Goal: Information Seeking & Learning: Learn about a topic

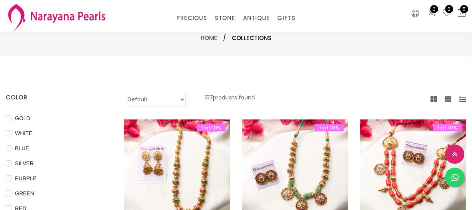
select select "INR"
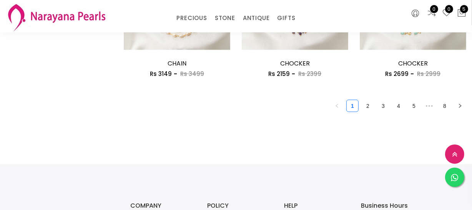
scroll to position [1084, 0]
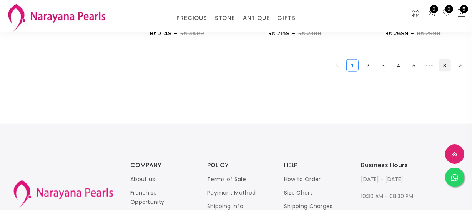
click at [446, 65] on link "8" at bounding box center [445, 66] width 12 height 12
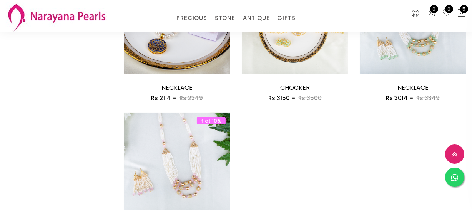
scroll to position [524, 0]
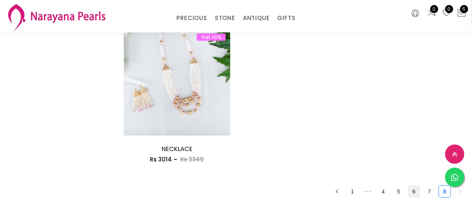
click at [417, 190] on link "6" at bounding box center [414, 191] width 12 height 12
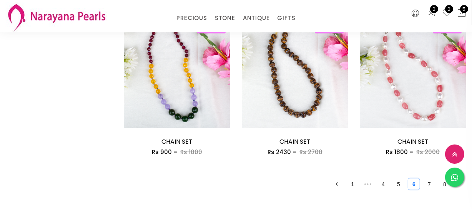
scroll to position [1084, 0]
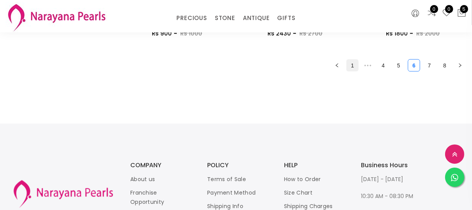
click at [355, 63] on link "1" at bounding box center [353, 66] width 12 height 12
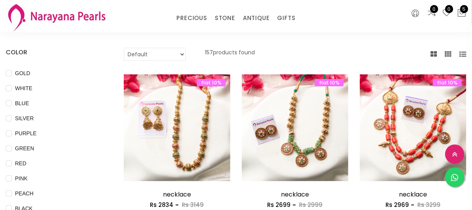
scroll to position [105, 0]
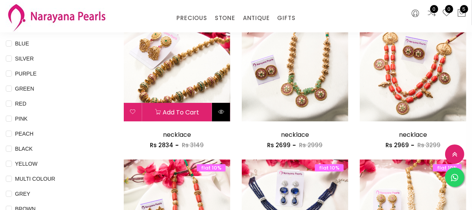
click at [220, 114] on button at bounding box center [221, 112] width 18 height 18
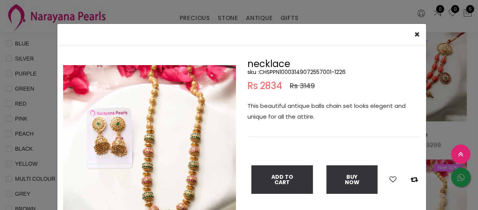
click at [335, 18] on div "× Close Double (click / press) on the image to zoom (in / out). necklace sku : …" at bounding box center [239, 105] width 478 height 210
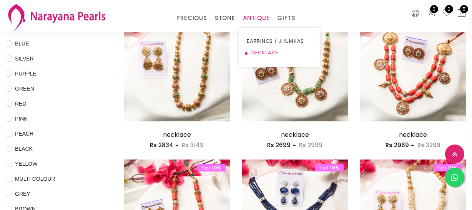
click at [263, 54] on link "NECKLACE" at bounding box center [279, 53] width 65 height 12
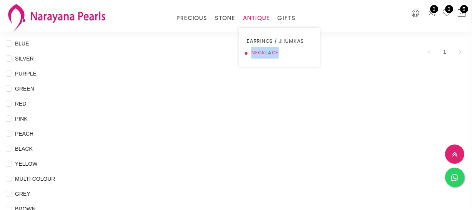
click at [263, 54] on link "NECKLACE" at bounding box center [279, 53] width 65 height 12
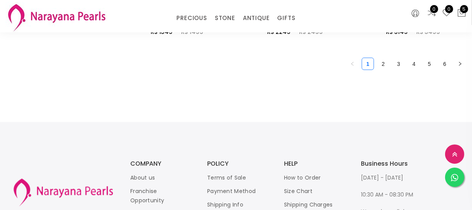
scroll to position [1049, 0]
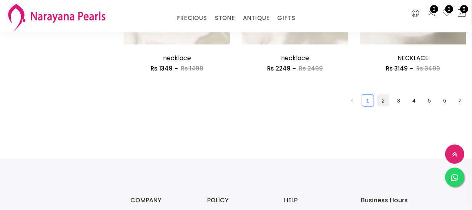
click at [380, 100] on link "2" at bounding box center [384, 101] width 12 height 12
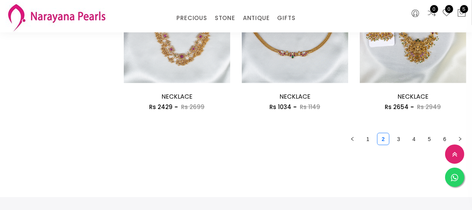
scroll to position [1014, 0]
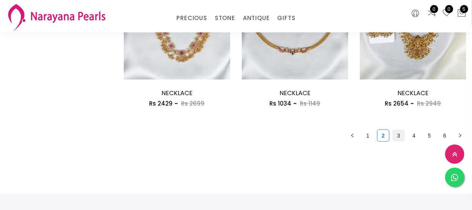
click at [395, 132] on link "3" at bounding box center [399, 136] width 12 height 12
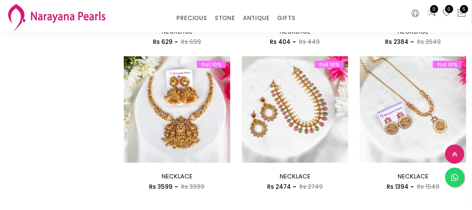
scroll to position [944, 0]
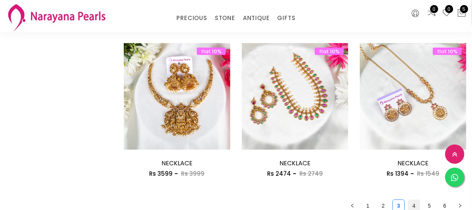
click at [412, 203] on link "4" at bounding box center [414, 206] width 12 height 12
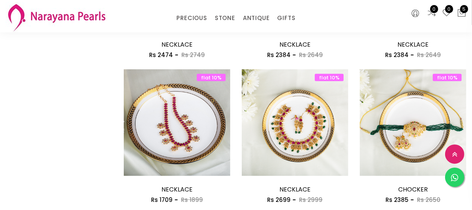
scroll to position [1014, 0]
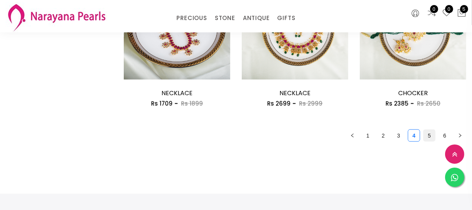
click at [427, 137] on link "5" at bounding box center [430, 136] width 12 height 12
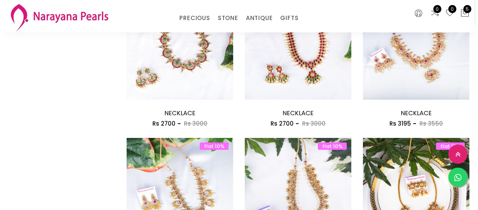
scroll to position [419, 0]
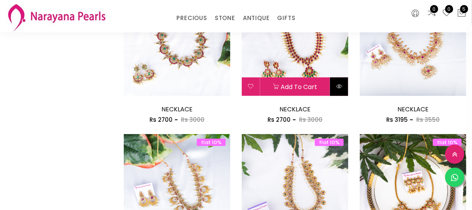
click at [342, 87] on icon at bounding box center [339, 86] width 6 height 6
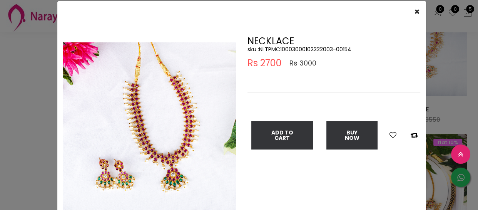
scroll to position [35, 0]
